Goal: Information Seeking & Learning: Learn about a topic

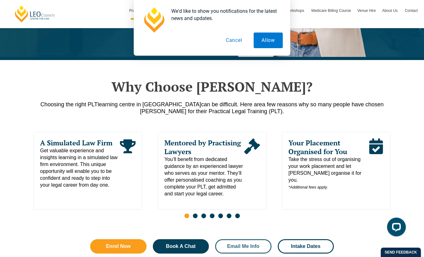
scroll to position [265, 0]
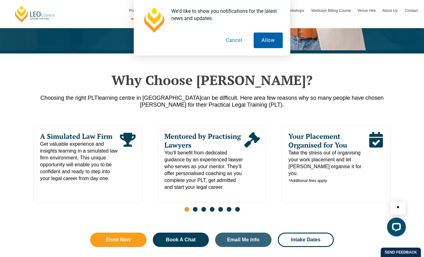
click at [267, 41] on button "Allow" at bounding box center [267, 41] width 29 height 16
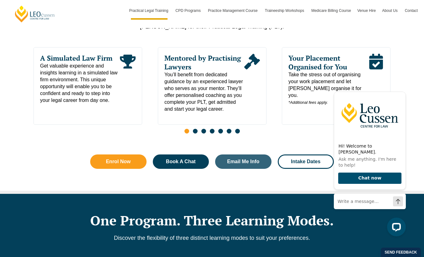
scroll to position [343, 0]
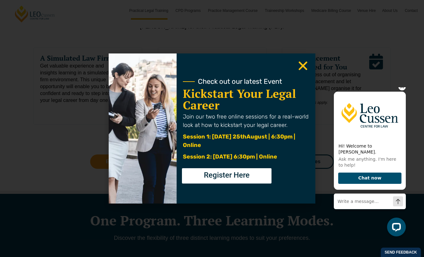
click at [403, 90] on icon "Hide greeting" at bounding box center [402, 87] width 8 height 8
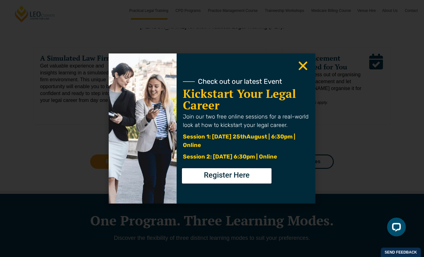
click at [304, 67] on use "Close" at bounding box center [303, 66] width 9 height 9
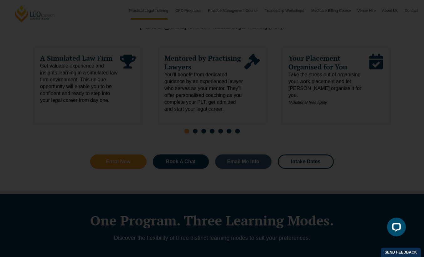
click at [302, 67] on use "Close" at bounding box center [303, 66] width 9 height 9
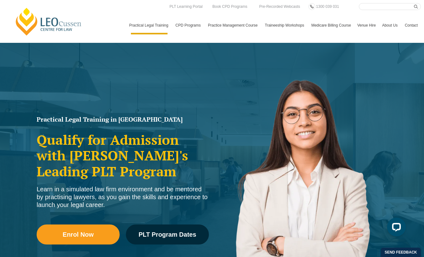
scroll to position [0, 0]
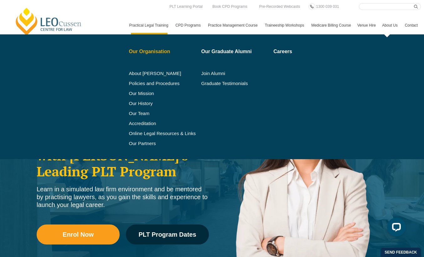
click at [140, 52] on link "Our Organisation" at bounding box center [163, 51] width 68 height 5
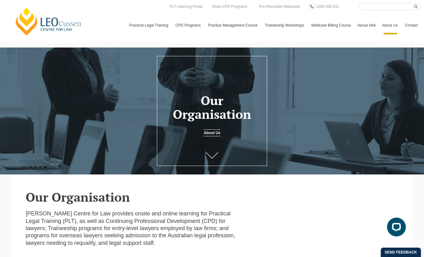
click at [210, 131] on link "About Us" at bounding box center [211, 133] width 17 height 7
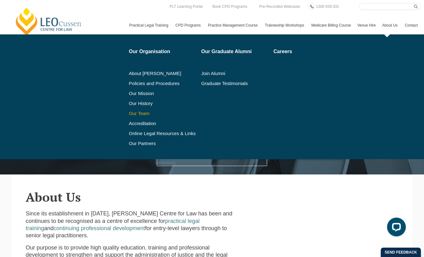
click at [132, 114] on link "Our Team" at bounding box center [163, 113] width 68 height 5
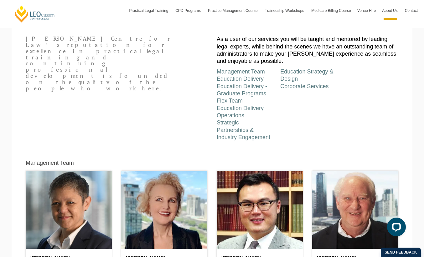
scroll to position [178, 0]
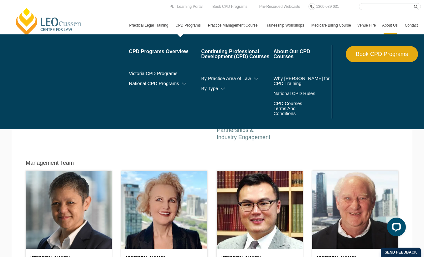
click at [180, 23] on link "CPD Programs" at bounding box center [188, 25] width 33 height 18
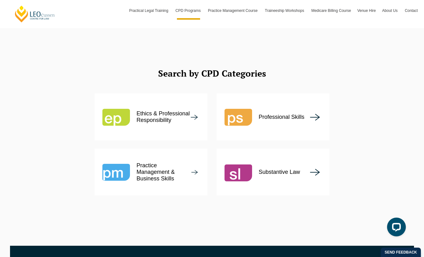
scroll to position [765, 0]
